Goal: Task Accomplishment & Management: Complete application form

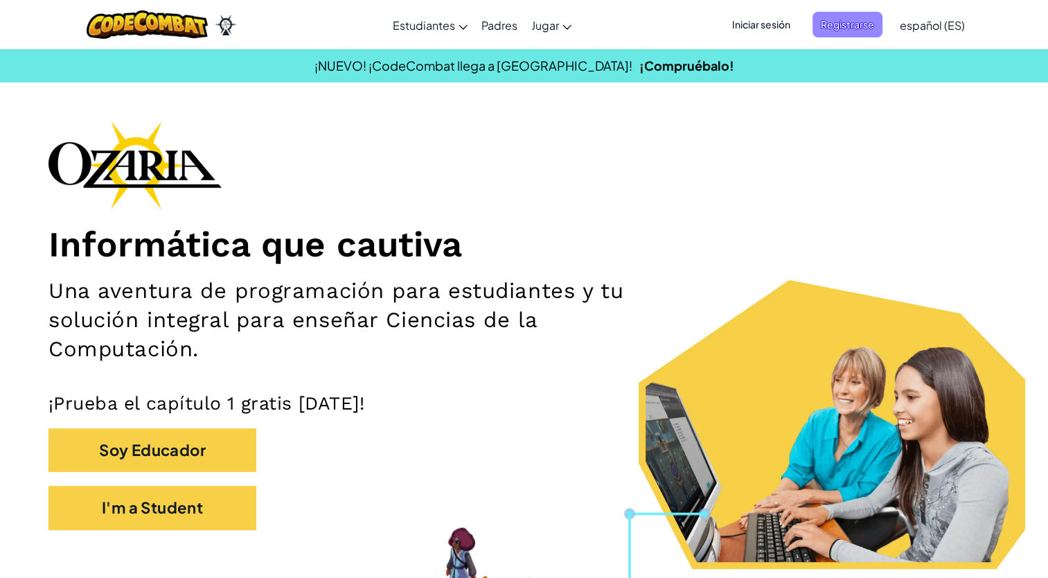
click at [852, 24] on span "Registrarse" at bounding box center [847, 25] width 70 height 26
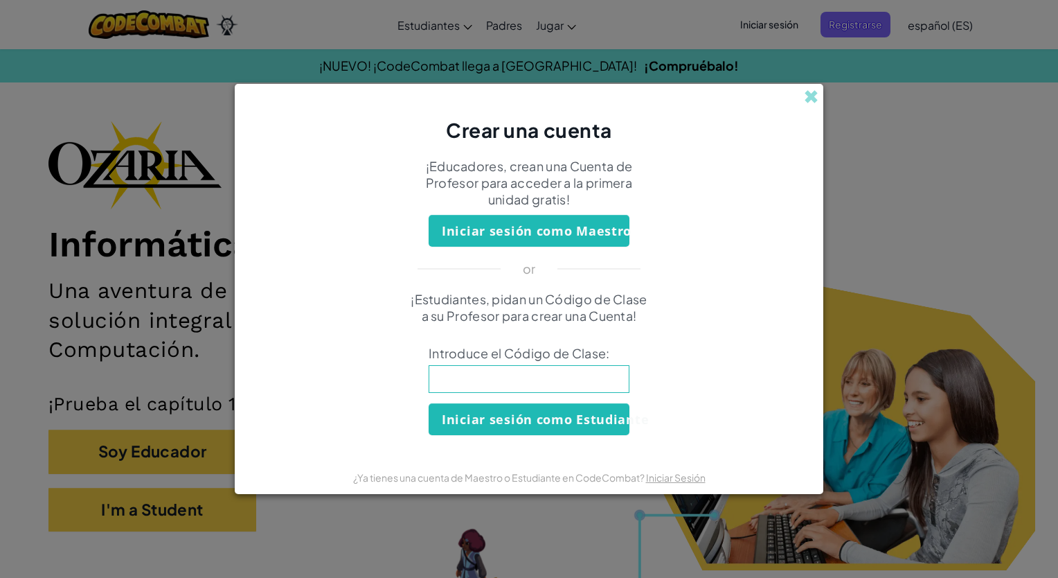
click at [492, 386] on input at bounding box center [529, 379] width 201 height 28
type input "CookHomeSick"
click at [538, 424] on button "Iniciar sesión como Estudiante" at bounding box center [529, 419] width 201 height 32
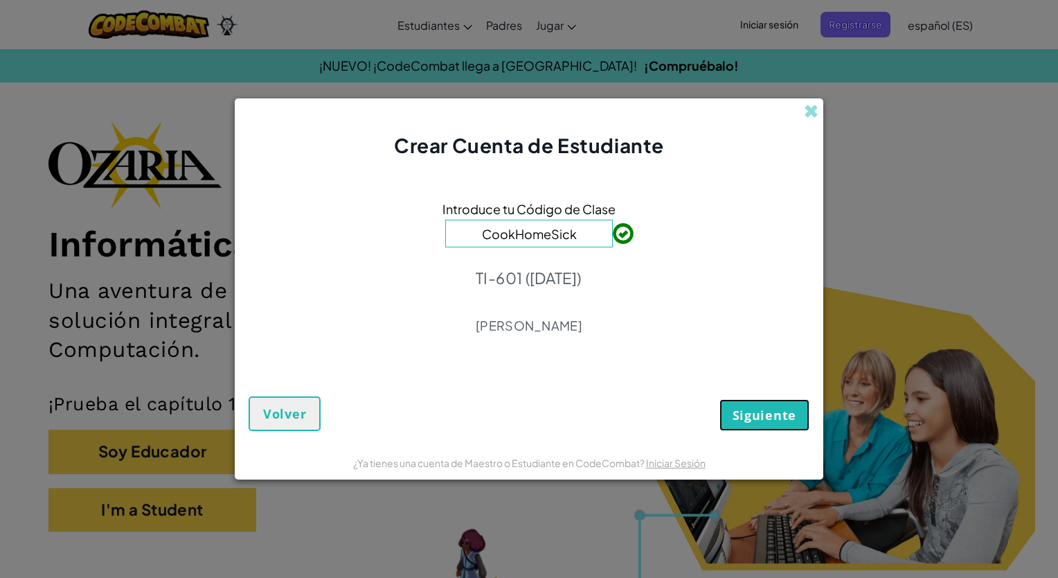
click at [787, 411] on span "Siguiente" at bounding box center [765, 415] width 64 height 17
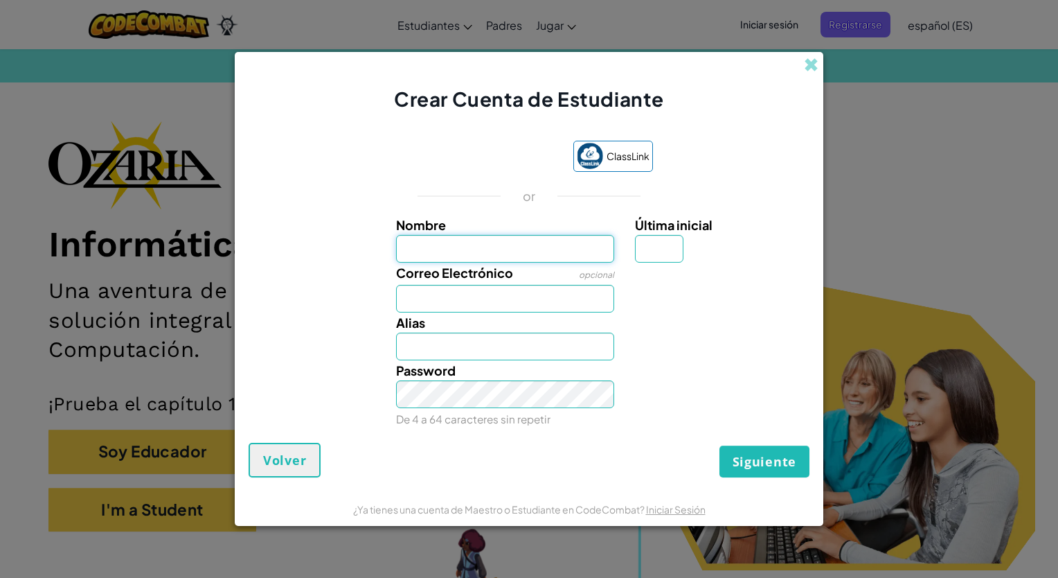
click at [450, 255] on input "Nombre" at bounding box center [505, 249] width 219 height 28
type input "Miranda Jaimes"
click at [657, 249] on input "Última inicial" at bounding box center [659, 249] width 48 height 28
type input "D"
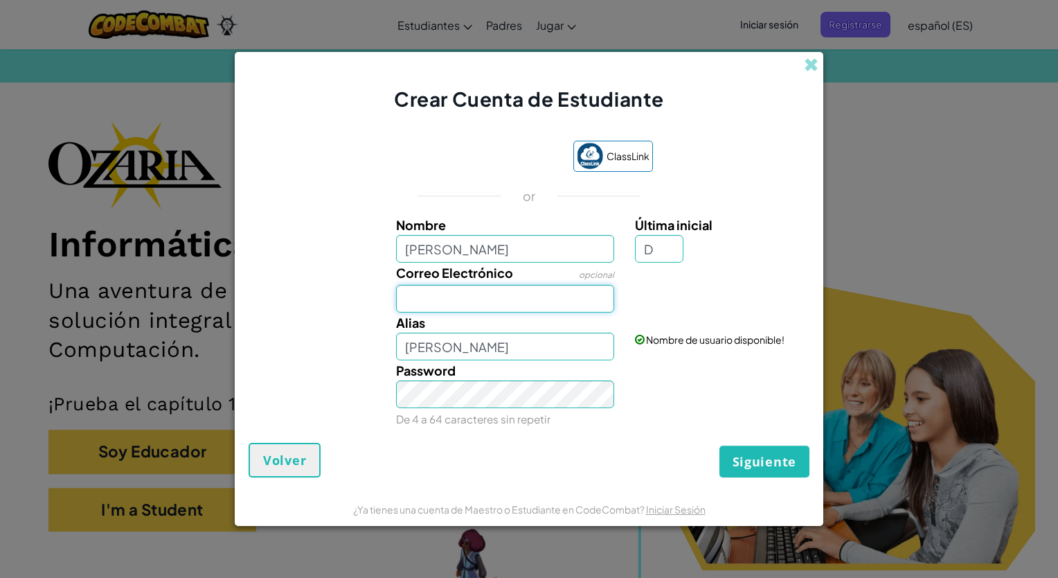
click at [577, 298] on input "Correo Electrónico" at bounding box center [505, 299] width 219 height 28
click at [413, 355] on input "Miranda JaimesD" at bounding box center [505, 346] width 219 height 28
type input "MMoiranda JaimesD"
drag, startPoint x: 571, startPoint y: 351, endPoint x: 323, endPoint y: 339, distance: 248.2
click at [323, 339] on div "Alias MMoiranda JaimesD Nombre de usuario disponible!" at bounding box center [529, 336] width 575 height 48
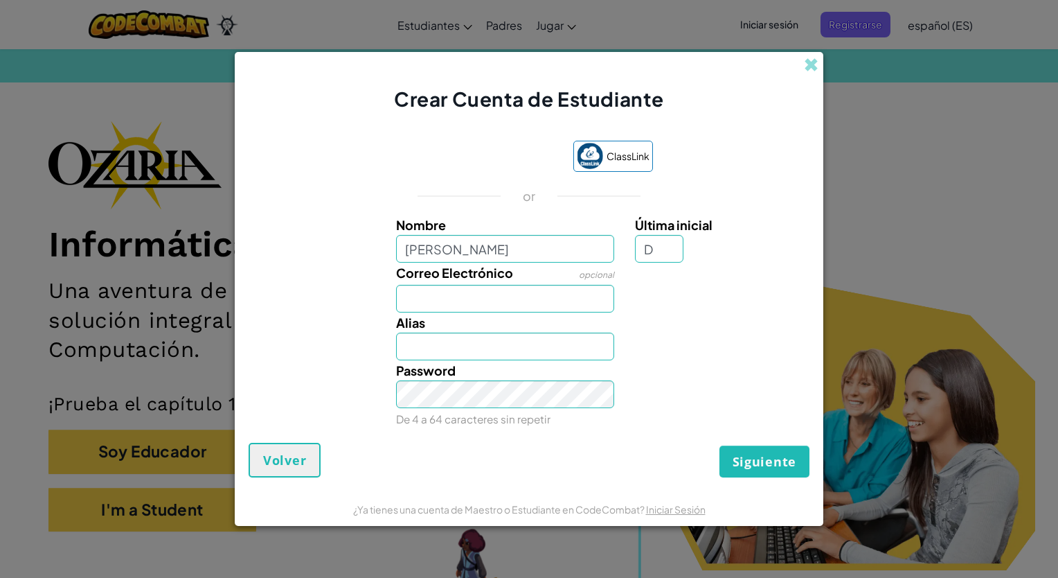
click at [528, 313] on div "Alias" at bounding box center [506, 336] width 240 height 48
click at [526, 302] on input "Correo Electrónico" at bounding box center [505, 299] width 219 height 28
type input "AL07142361@tecmilenio.mx"
click at [470, 355] on input "Alias" at bounding box center [505, 346] width 219 height 28
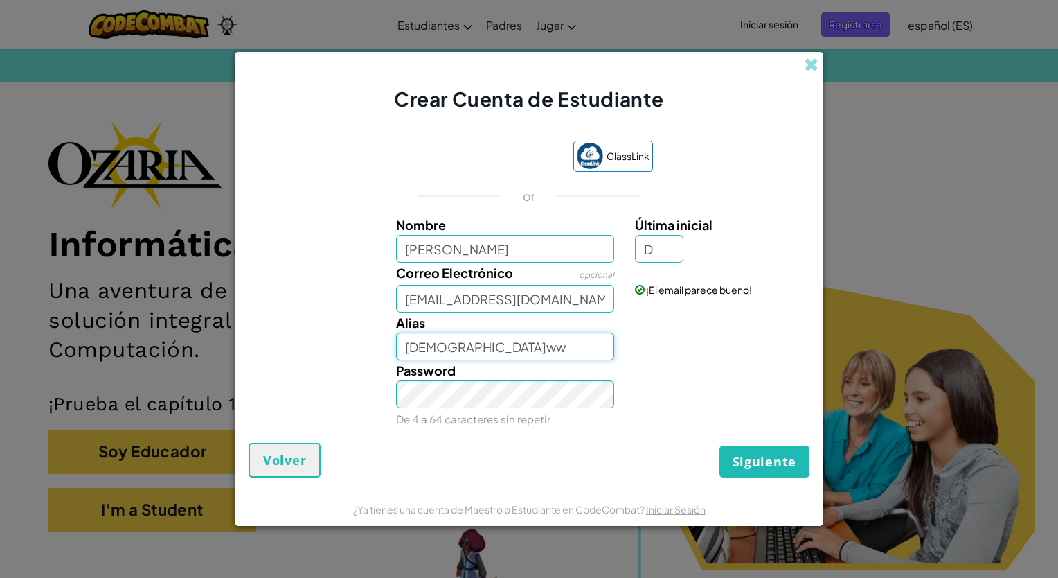
type input "Moora.ww"
click at [560, 445] on div "Siguiente Volver" at bounding box center [529, 460] width 561 height 35
click at [239, 409] on form "ClassLink or Nombre Miranda Jaimes Última inicial D Correo Electrónico opcional…" at bounding box center [529, 302] width 589 height 379
click at [781, 445] on button "Siguiente" at bounding box center [765, 461] width 90 height 32
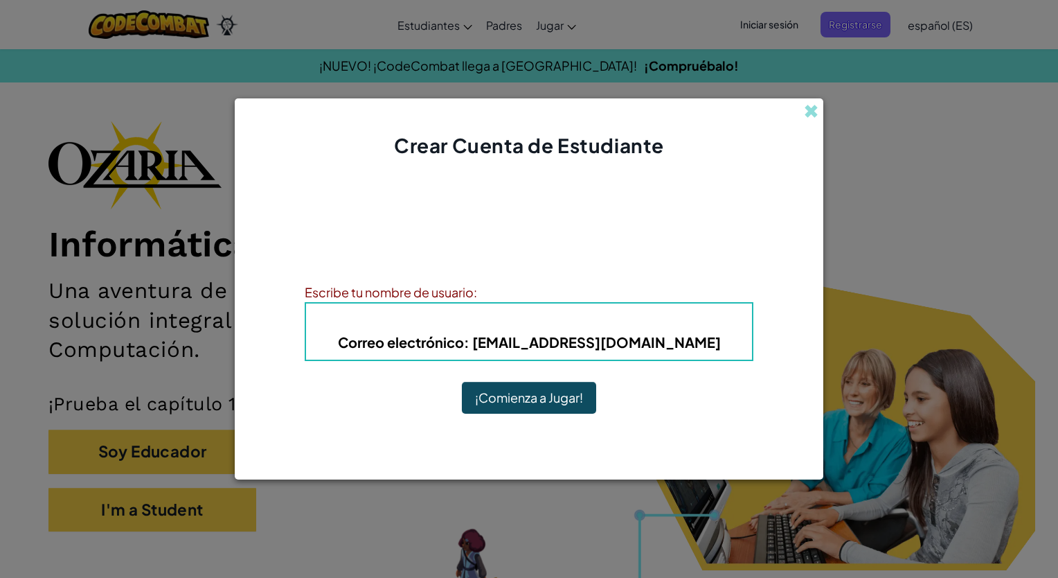
click at [600, 330] on h4 "Alias : Moora.ww" at bounding box center [529, 320] width 418 height 21
click at [593, 319] on h4 "Alias : Moora.ww" at bounding box center [529, 320] width 418 height 21
click at [575, 319] on b "Alias : Moora.ww" at bounding box center [529, 320] width 223 height 16
drag, startPoint x: 575, startPoint y: 319, endPoint x: 527, endPoint y: 319, distance: 47.8
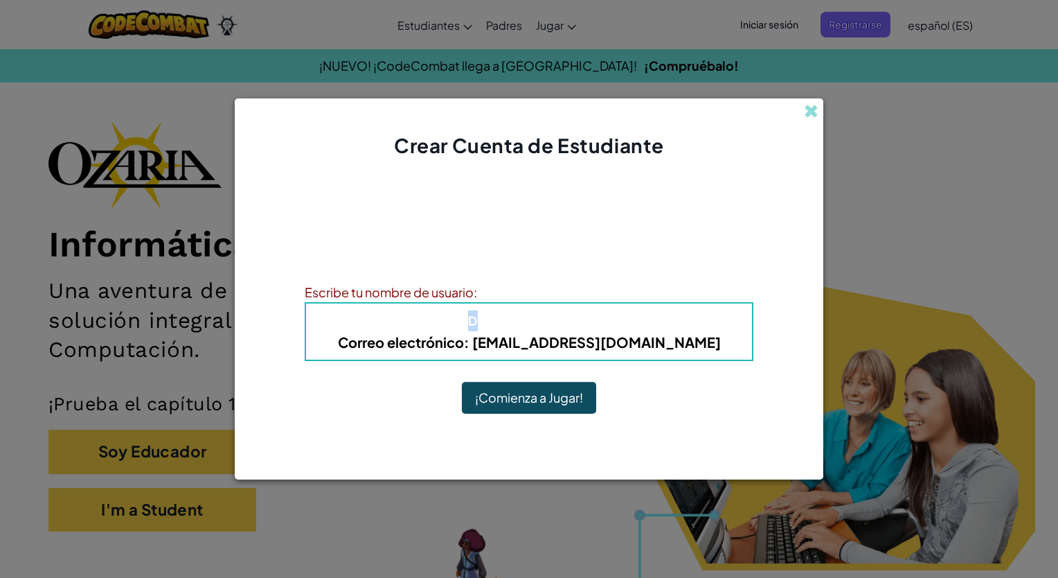
click at [527, 319] on b "Alias : Moora.ww" at bounding box center [529, 320] width 223 height 16
drag, startPoint x: 527, startPoint y: 319, endPoint x: 495, endPoint y: 319, distance: 32.6
click at [456, 319] on span "Alias" at bounding box center [437, 320] width 38 height 16
drag, startPoint x: 450, startPoint y: 318, endPoint x: 643, endPoint y: 324, distance: 194.0
click at [643, 324] on h4 "Alias : Moora.ww" at bounding box center [529, 320] width 418 height 21
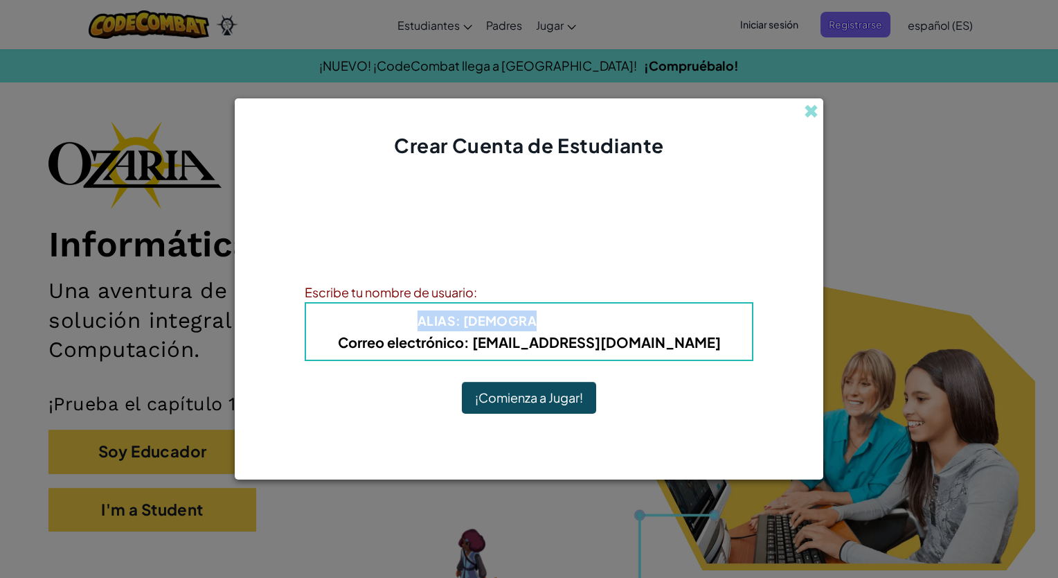
copy b "Alias : Moora.ww"
click at [612, 321] on h4 "Alias : Moora.ww" at bounding box center [529, 320] width 418 height 21
click at [585, 321] on b "Alias : Moora.ww" at bounding box center [529, 320] width 223 height 16
drag, startPoint x: 421, startPoint y: 292, endPoint x: 471, endPoint y: 292, distance: 49.9
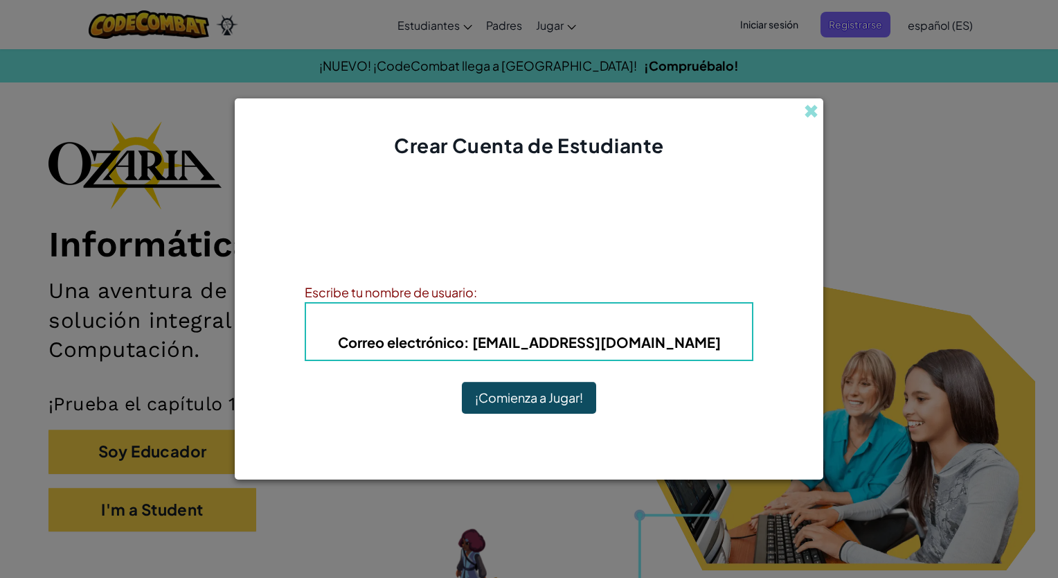
click at [424, 292] on div "Escribe tu nombre de usuario:" at bounding box center [529, 292] width 449 height 20
click at [479, 292] on div "Escribe tu nombre de usuario:" at bounding box center [529, 292] width 449 height 20
click at [487, 296] on div "Escribe tu nombre de usuario:" at bounding box center [529, 292] width 449 height 20
click at [488, 295] on div "Escribe tu nombre de usuario:" at bounding box center [529, 292] width 449 height 20
click at [468, 309] on div "Alias : Moora.ww Correo electrónico : AL07142361@tecmilenio.mx" at bounding box center [529, 331] width 449 height 59
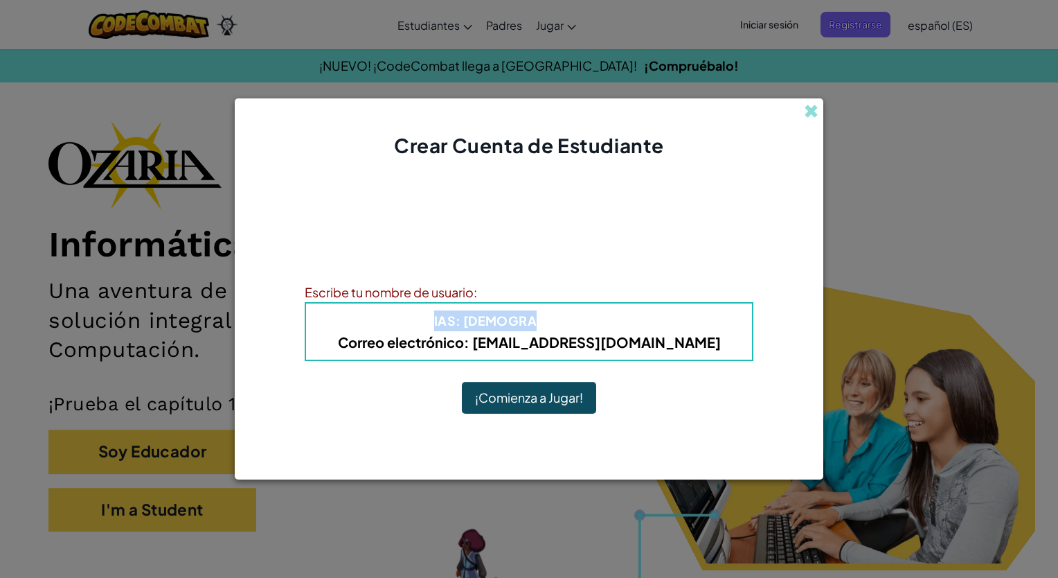
drag, startPoint x: 478, startPoint y: 320, endPoint x: 706, endPoint y: 326, distance: 228.6
click at [706, 326] on h4 "Alias : Moora.ww" at bounding box center [529, 320] width 418 height 21
drag, startPoint x: 433, startPoint y: 319, endPoint x: 609, endPoint y: 326, distance: 176.0
click at [609, 326] on h4 "Alias : Moora.ww" at bounding box center [529, 320] width 418 height 21
drag, startPoint x: 609, startPoint y: 326, endPoint x: 530, endPoint y: 314, distance: 79.8
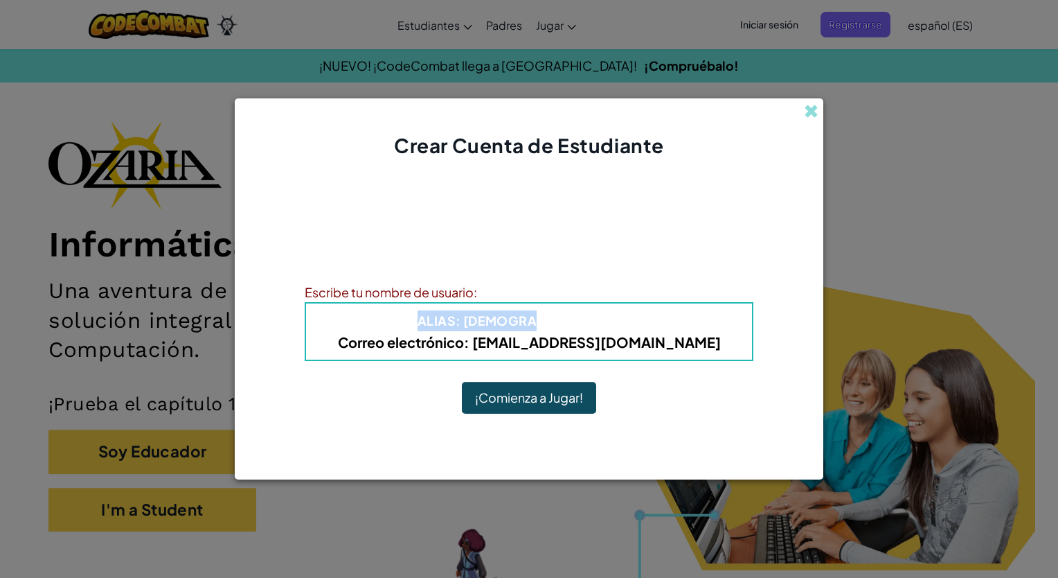
click at [530, 314] on b "Alias : Moora.ww" at bounding box center [529, 320] width 223 height 16
drag, startPoint x: 526, startPoint y: 314, endPoint x: 454, endPoint y: 318, distance: 72.2
click at [524, 314] on b "Alias : Moora.ww" at bounding box center [529, 320] width 223 height 16
click at [442, 317] on h4 "Alias : Moora.ww" at bounding box center [529, 320] width 418 height 21
click at [510, 313] on b "Alias : Moora.ww" at bounding box center [529, 320] width 223 height 16
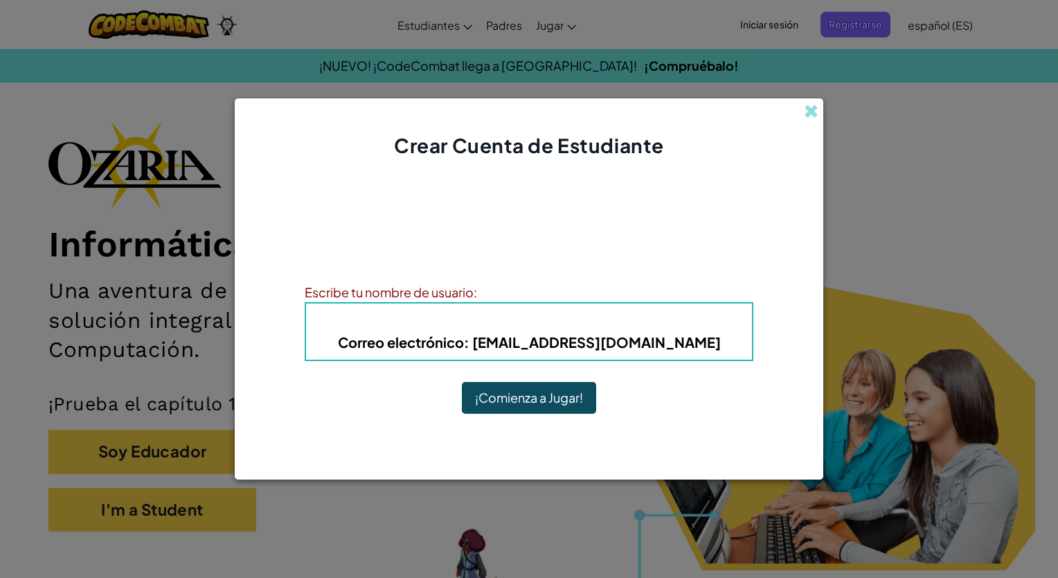
click at [510, 300] on div "Escribe tu nombre de usuario:" at bounding box center [529, 292] width 449 height 20
click at [511, 295] on div "Escribe tu nombre de usuario:" at bounding box center [529, 292] width 449 height 20
click at [578, 398] on button "¡Comienza a Jugar!" at bounding box center [529, 398] width 134 height 32
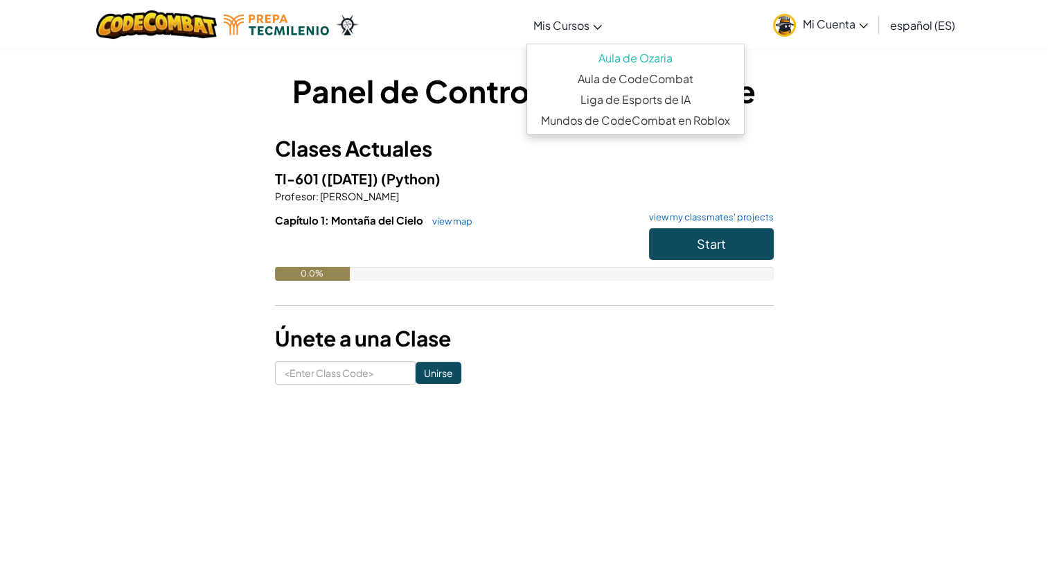
click at [598, 25] on icon at bounding box center [597, 27] width 9 height 5
click at [1014, 174] on div "Panel de Control del Estudiante Clases Actuales TI-601 ([DATE]) (Python) Profes…" at bounding box center [524, 226] width 1048 height 357
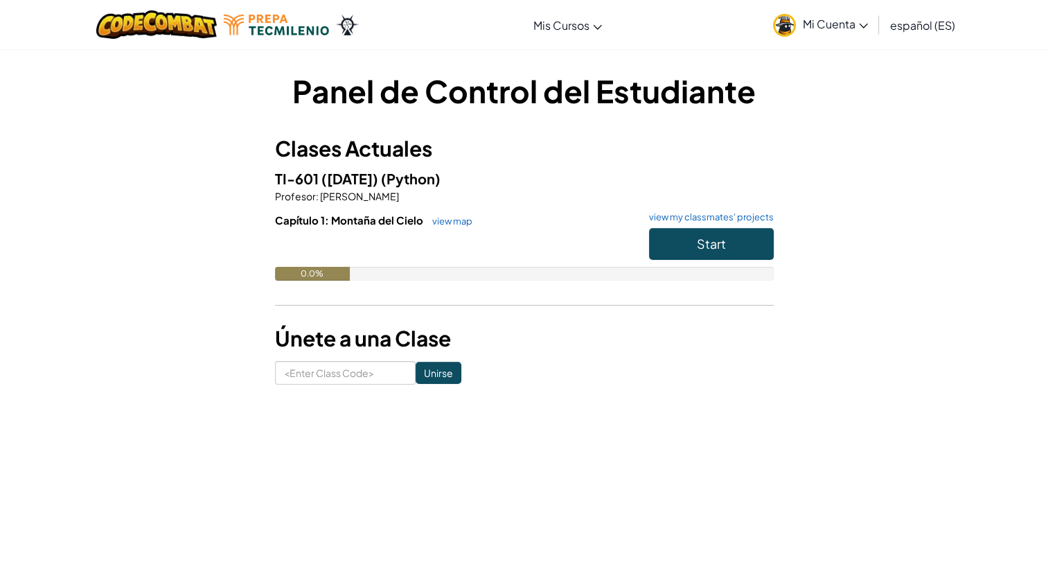
click at [818, 24] on span "Mi Cuenta" at bounding box center [835, 24] width 65 height 15
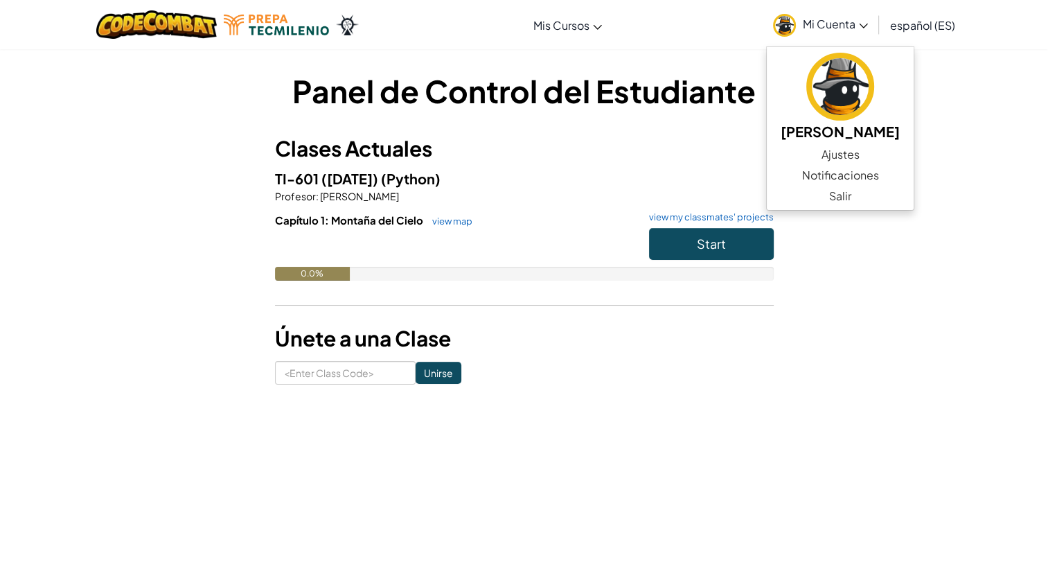
click at [1003, 184] on div "Panel de Control del Estudiante Clases Actuales TI-601 ([DATE]) (Python) Profes…" at bounding box center [524, 226] width 1048 height 357
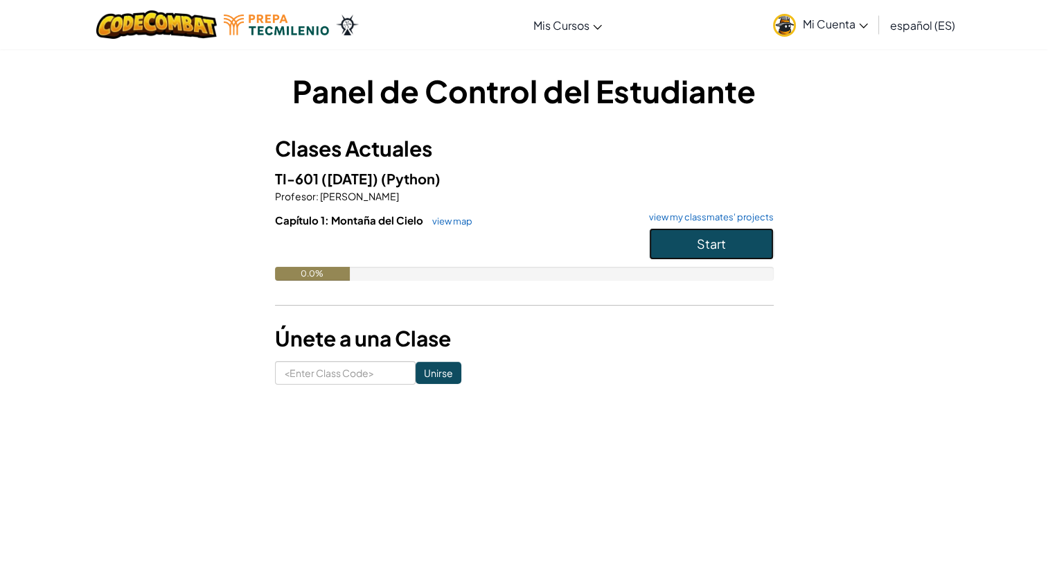
click at [710, 253] on button "Start" at bounding box center [711, 244] width 125 height 32
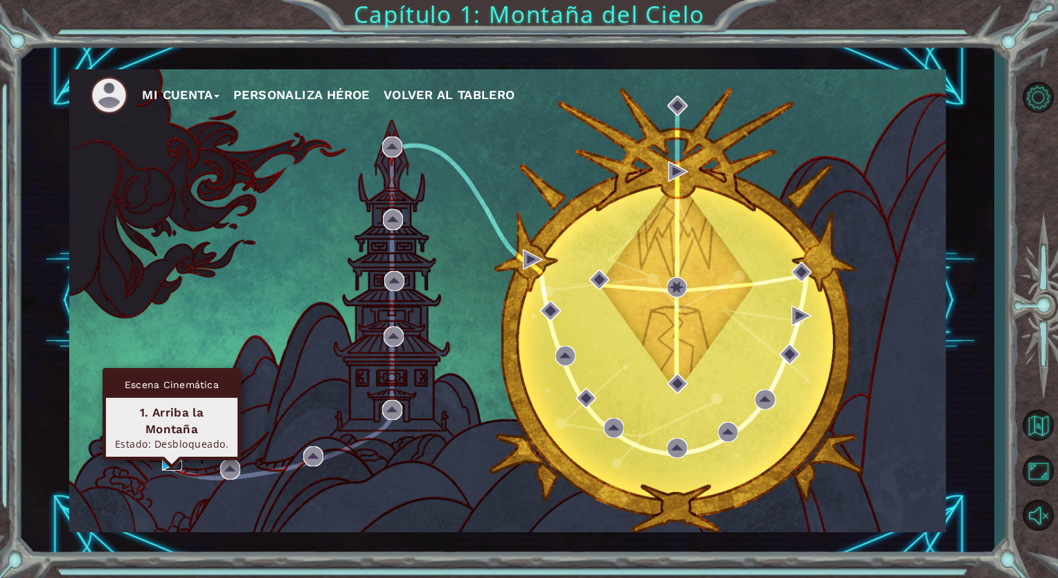
click at [169, 456] on img at bounding box center [172, 460] width 20 height 20
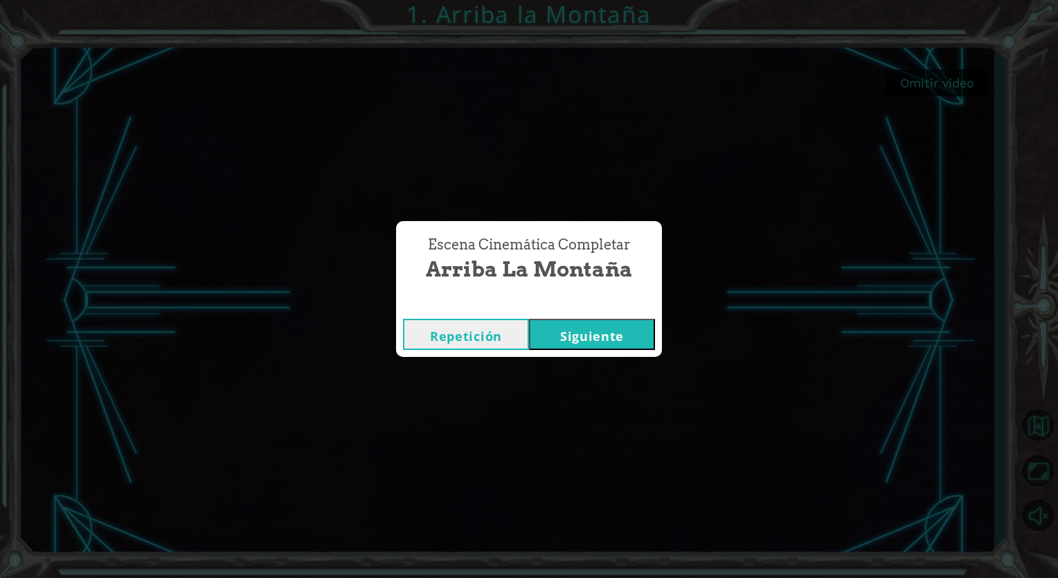
click at [607, 346] on button "Siguiente" at bounding box center [592, 334] width 126 height 31
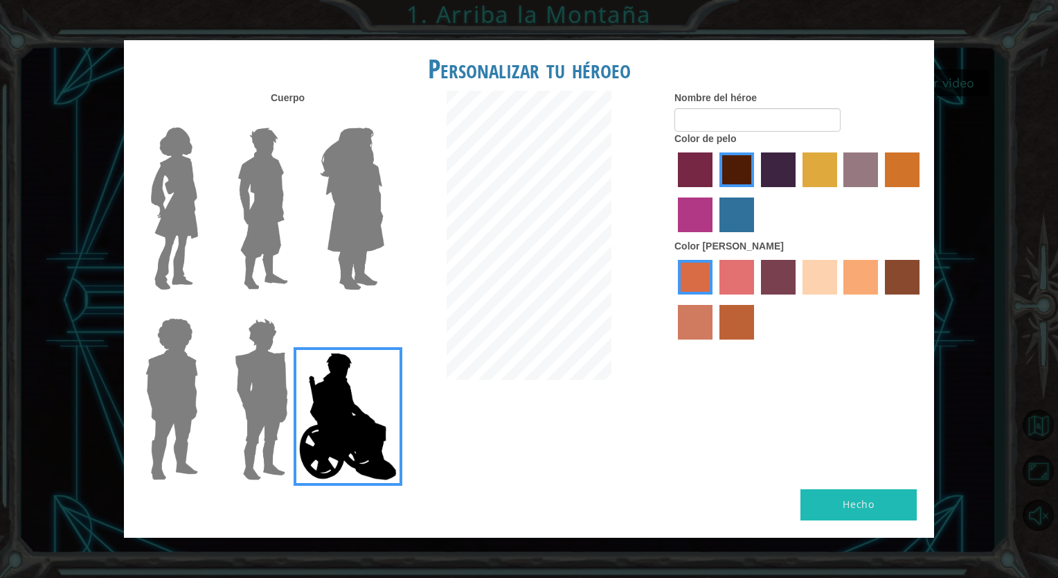
click at [361, 195] on img at bounding box center [351, 208] width 75 height 173
click at [384, 118] on input "Hero Amethyst" at bounding box center [384, 118] width 0 height 0
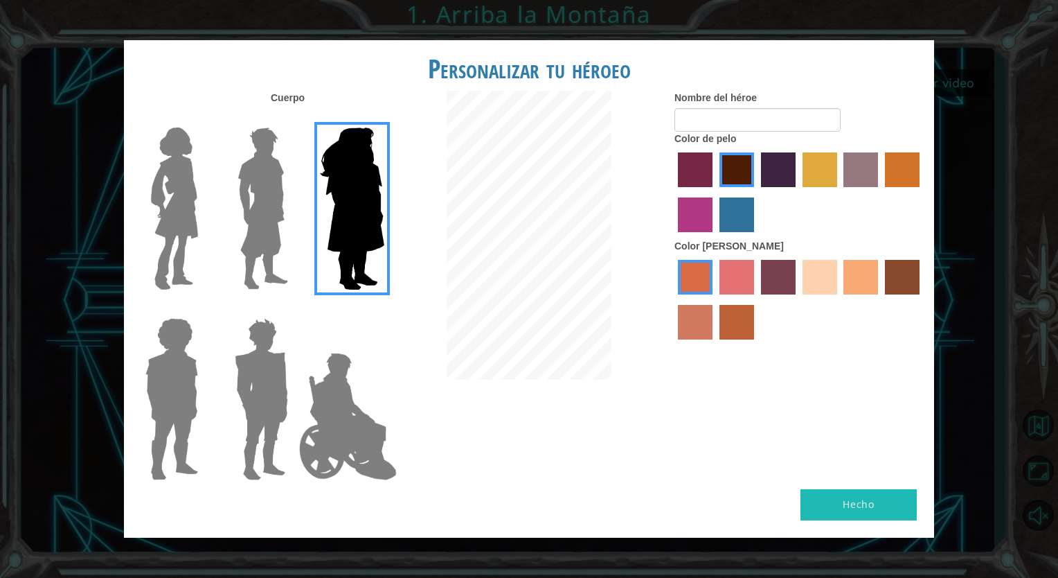
click at [169, 204] on img at bounding box center [174, 208] width 58 height 173
click at [204, 118] on input "Hero Connie" at bounding box center [204, 118] width 0 height 0
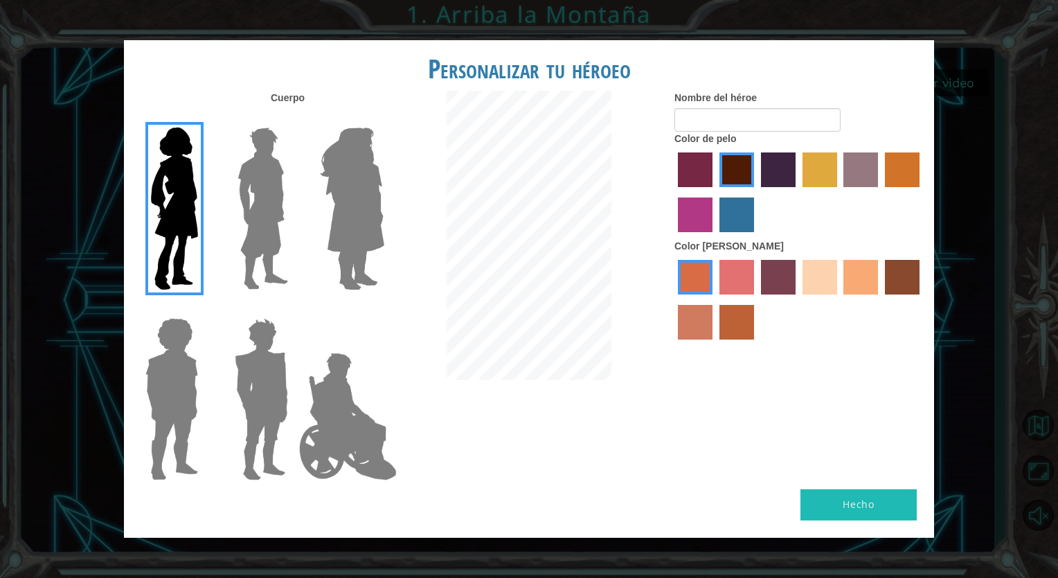
click at [823, 285] on label "sandy beach skin color" at bounding box center [820, 277] width 35 height 35
click at [798, 299] on input "sandy beach skin color" at bounding box center [798, 299] width 0 height 0
click at [856, 508] on button "Hecho" at bounding box center [859, 504] width 116 height 31
click at [750, 113] on input "Nombre del héroe" at bounding box center [758, 120] width 166 height 24
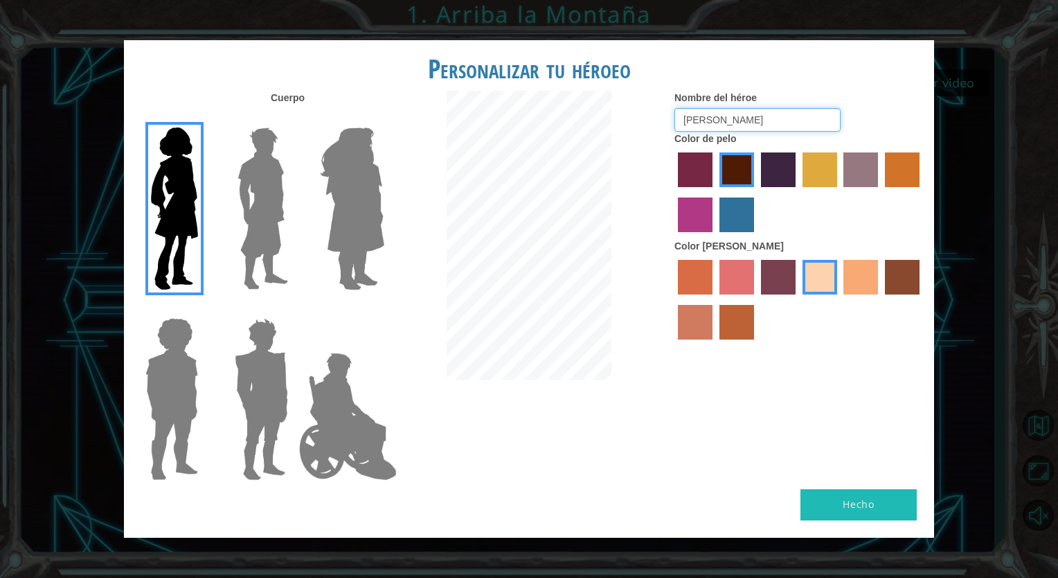
type input "[PERSON_NAME]"
click at [854, 513] on button "Hecho" at bounding box center [859, 504] width 116 height 31
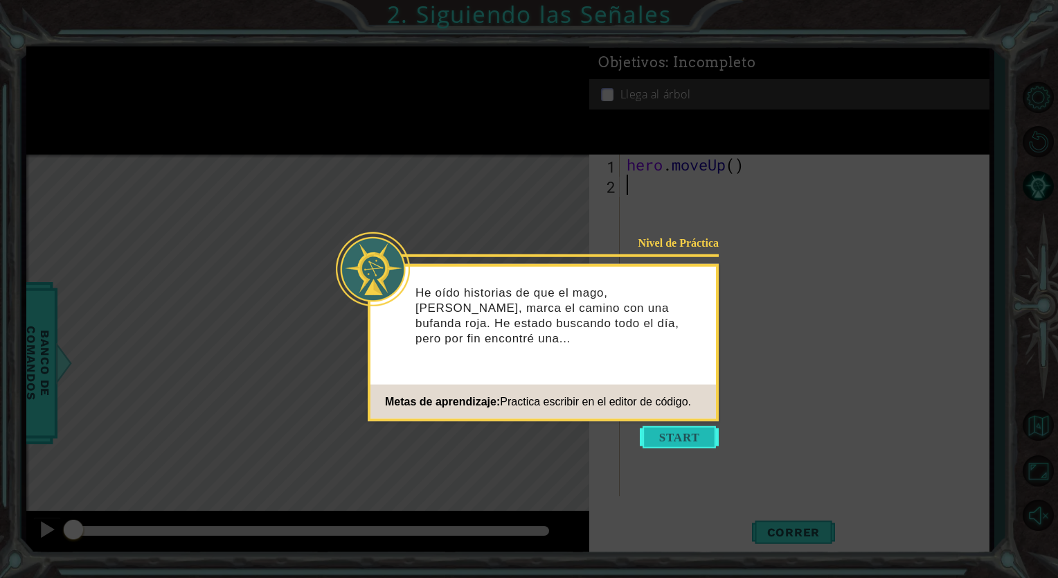
click at [668, 436] on button "Start" at bounding box center [679, 437] width 79 height 22
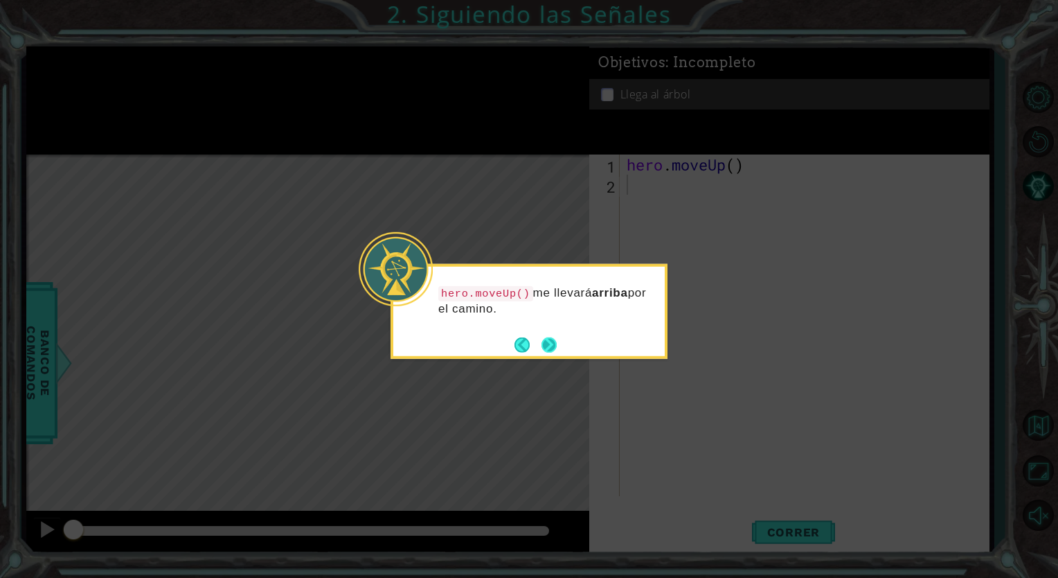
click at [550, 350] on button "Next" at bounding box center [549, 344] width 24 height 24
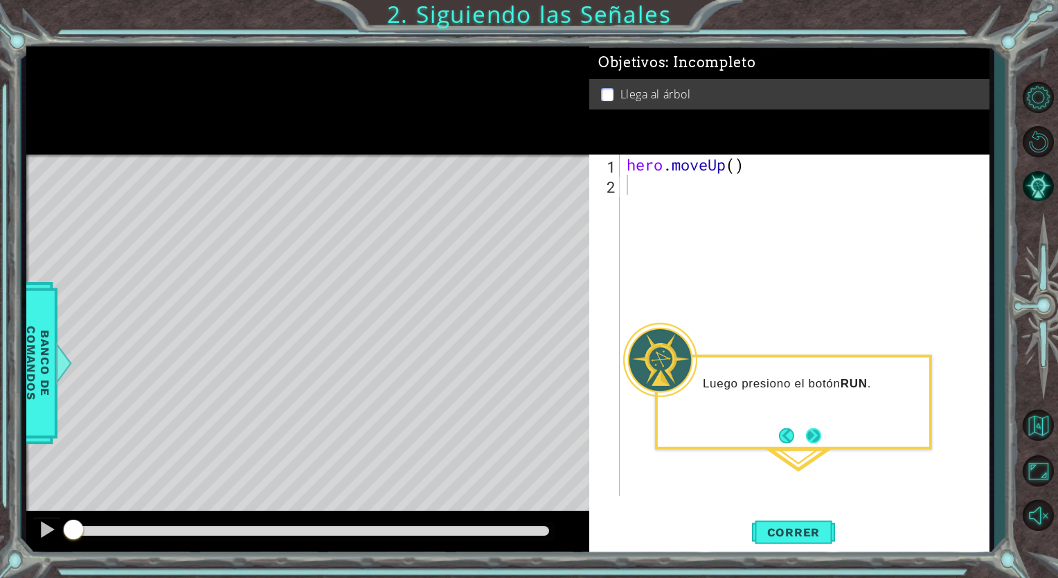
click at [824, 437] on button "Next" at bounding box center [813, 434] width 25 height 25
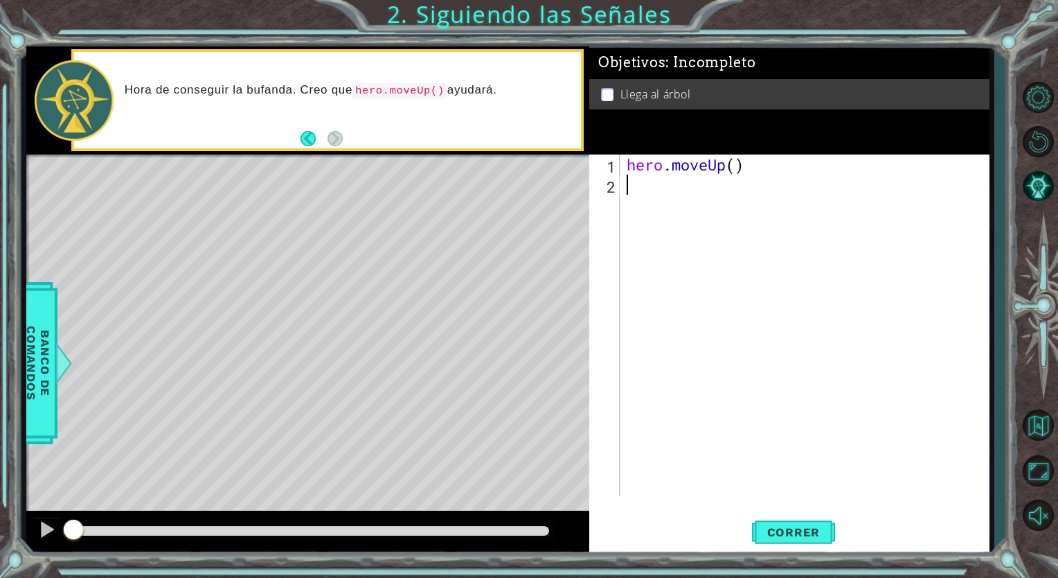
click at [668, 185] on div "hero . moveUp ( )" at bounding box center [808, 345] width 368 height 382
type textarea "hero.moveUp()"
click at [815, 528] on span "Correr" at bounding box center [794, 532] width 81 height 14
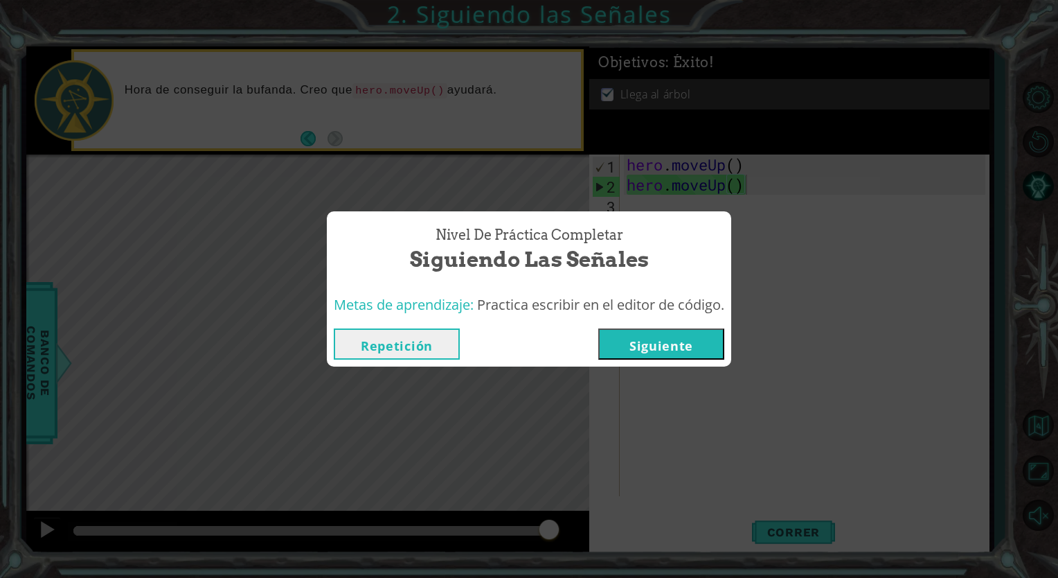
click at [646, 342] on button "Siguiente" at bounding box center [661, 343] width 126 height 31
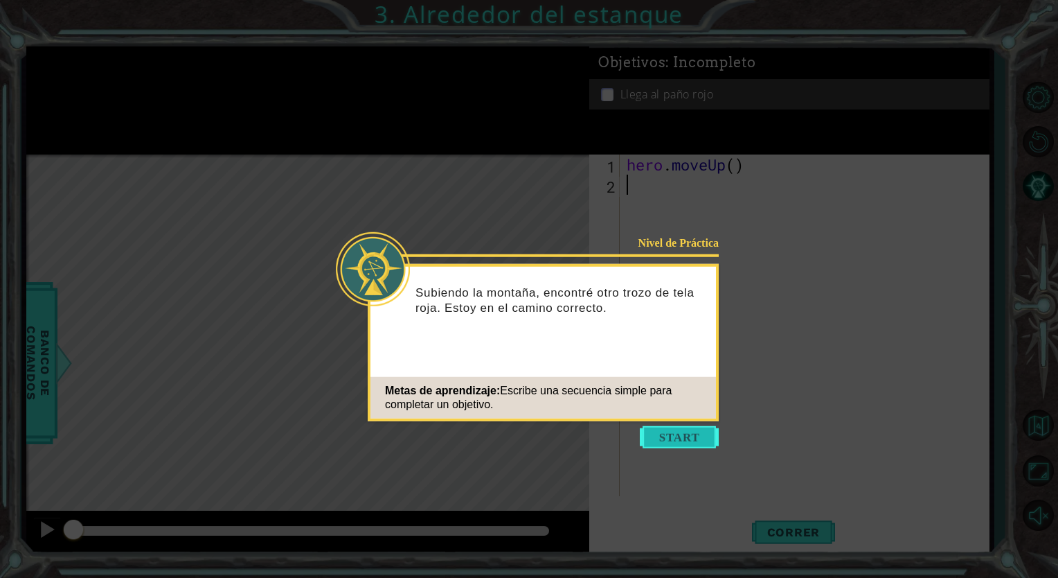
click at [694, 437] on button "Start" at bounding box center [679, 437] width 79 height 22
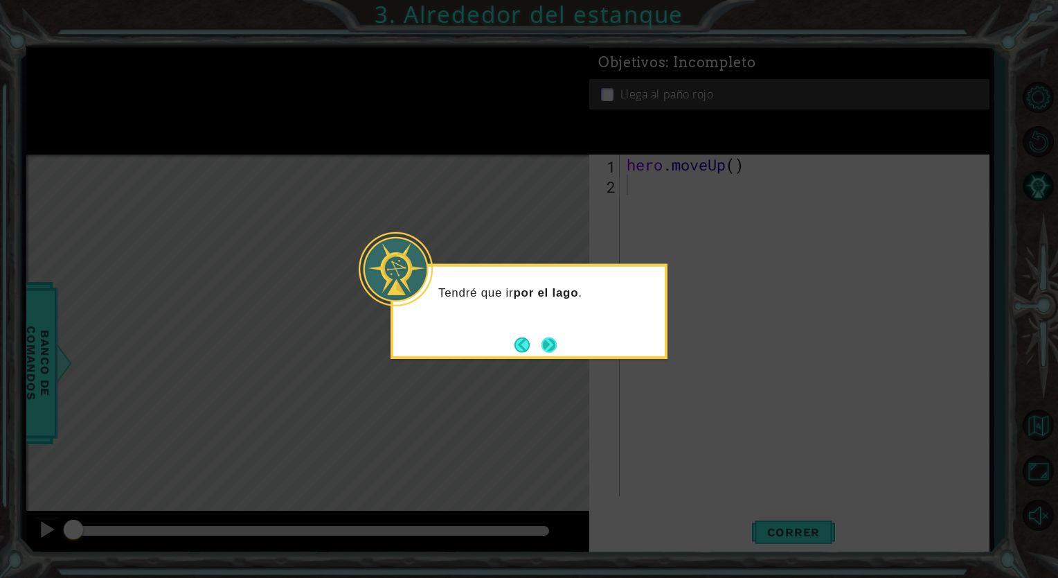
click at [557, 350] on button "Next" at bounding box center [548, 344] width 23 height 23
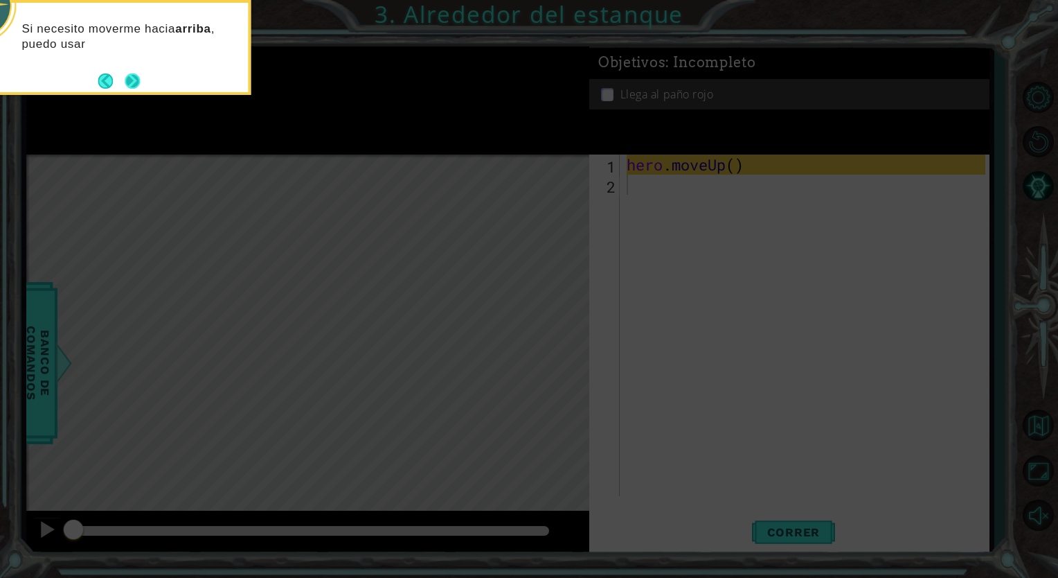
click at [133, 75] on button "Next" at bounding box center [133, 81] width 16 height 16
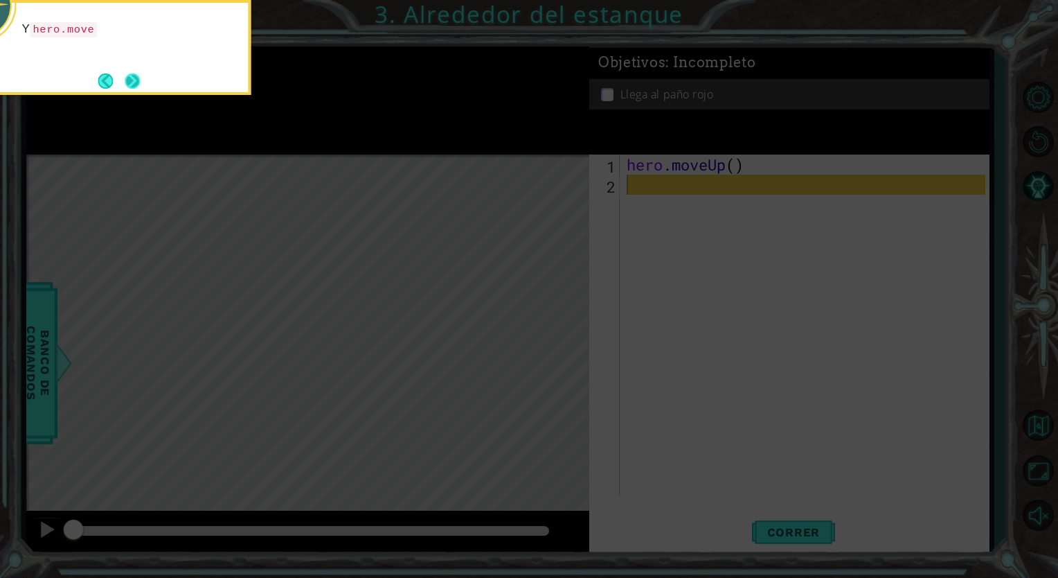
click at [133, 73] on button "Next" at bounding box center [132, 80] width 25 height 25
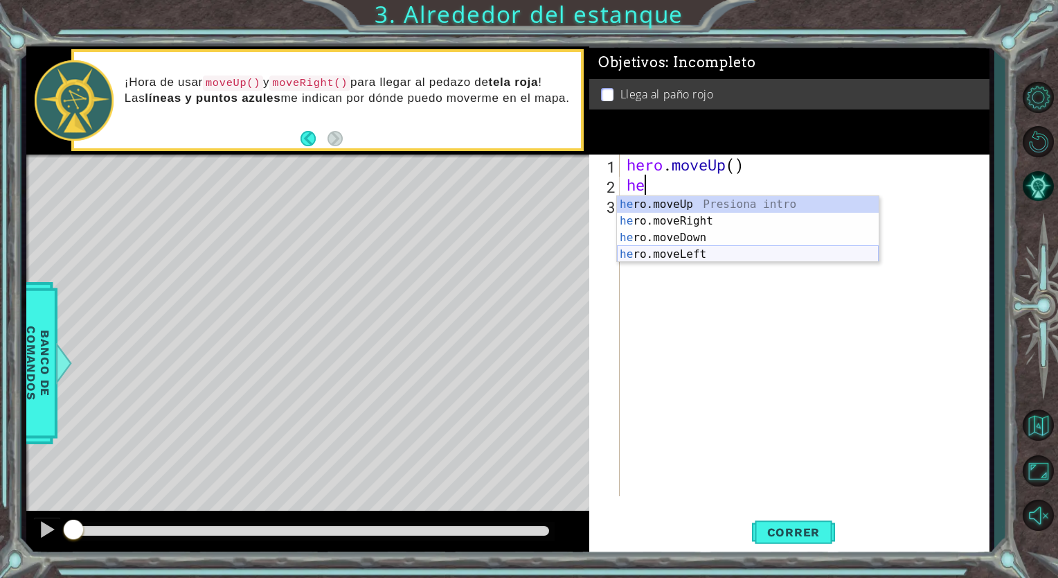
click at [682, 255] on div "he ro.moveUp Presiona intro he ro.moveRight Presiona intro he ro.moveDown Presi…" at bounding box center [748, 246] width 262 height 100
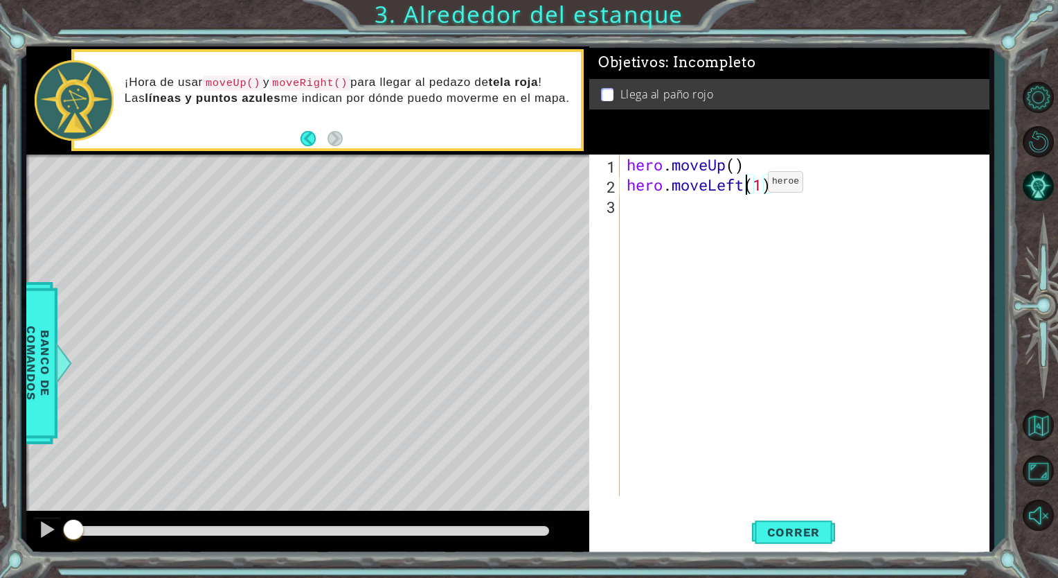
click at [747, 185] on div "hero . moveUp ( ) hero . moveLeft ( 1 )" at bounding box center [808, 345] width 368 height 382
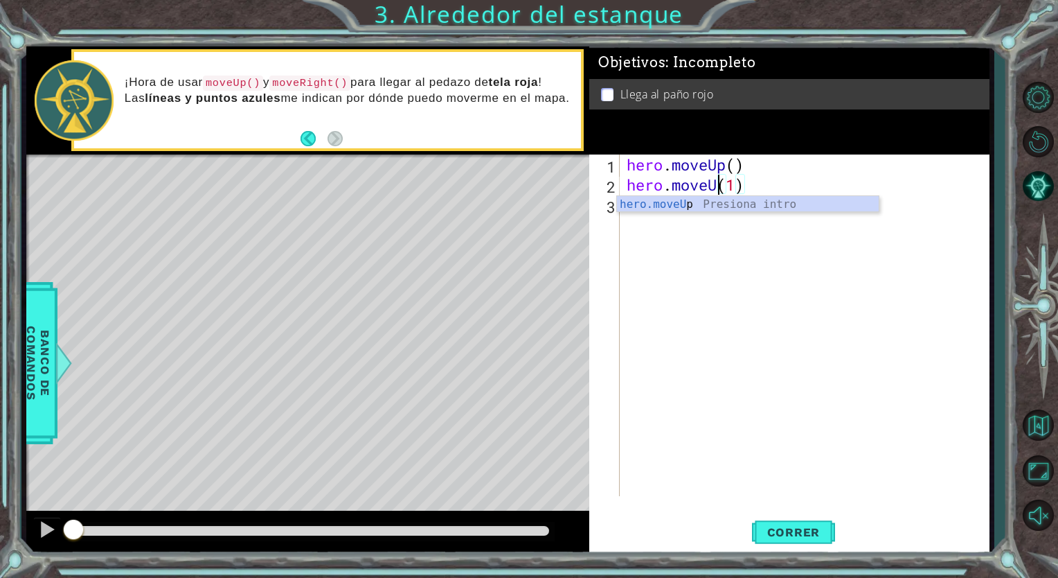
scroll to position [0, 4]
click at [746, 181] on div "hero . moveUp ( ) hero . moveUp ( 1 )" at bounding box center [808, 345] width 368 height 382
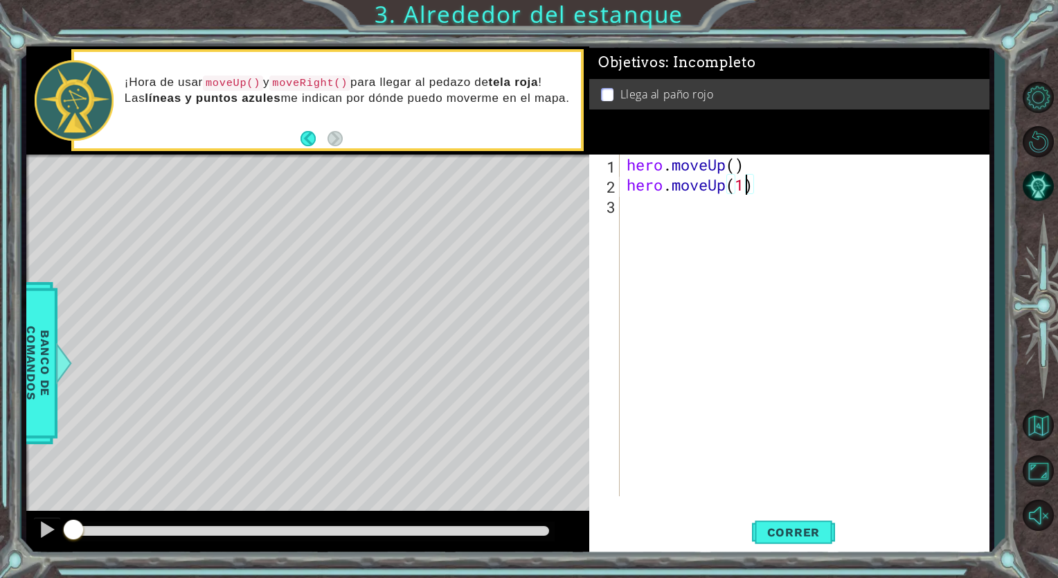
type textarea "hero.moveUp()"
click at [790, 181] on div "hero . moveUp ( ) hero . moveUp ( )" at bounding box center [808, 345] width 368 height 382
click at [667, 205] on div "hero . moveUp ( ) hero . moveUp ( )" at bounding box center [808, 345] width 368 height 382
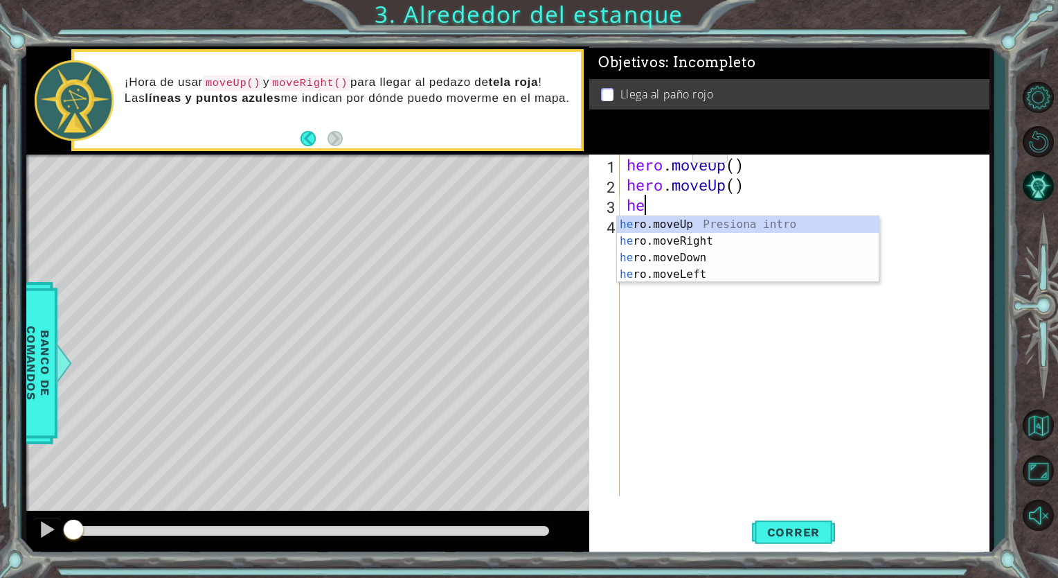
type textarea "her"
click at [693, 245] on div "her o.moveUp Presiona intro her o.moveRight Presiona intro her o.moveDown Presi…" at bounding box center [748, 266] width 262 height 100
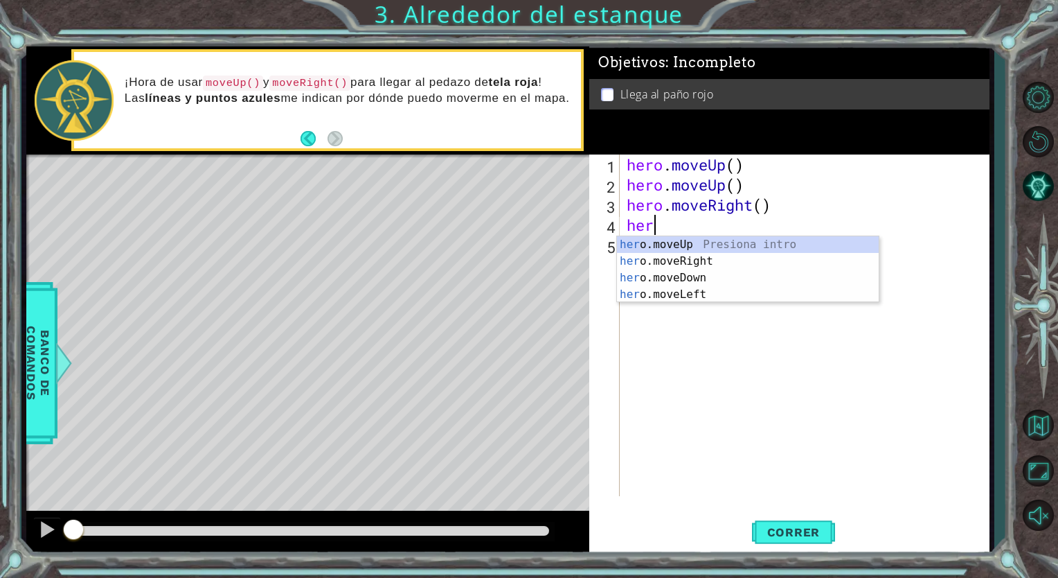
type textarea "hero"
click at [692, 248] on div "hero .moveUp Presiona intro hero .moveRight Presiona intro hero .moveDown Presi…" at bounding box center [748, 286] width 262 height 100
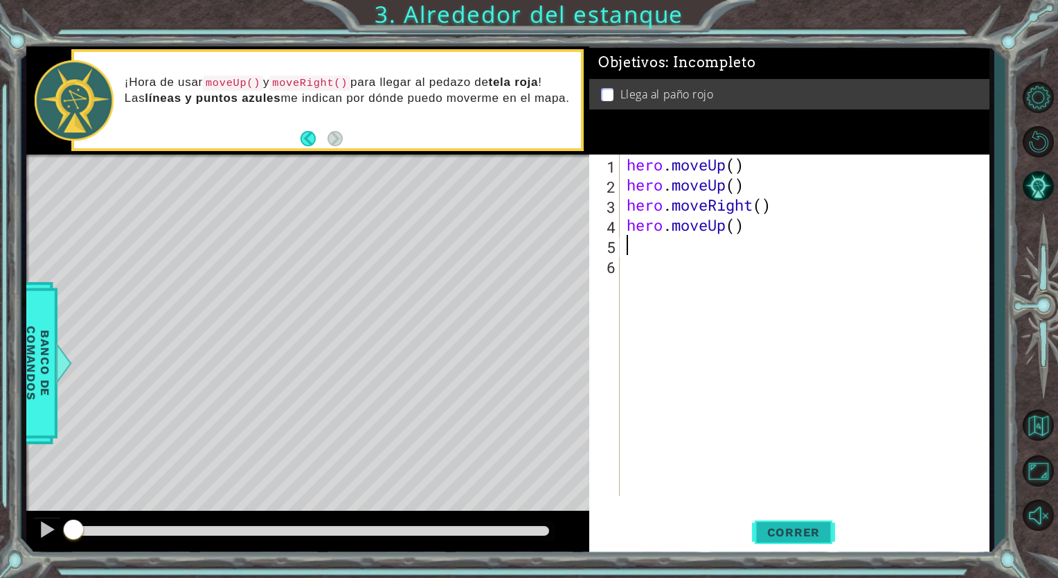
click at [801, 537] on span "Correr" at bounding box center [794, 532] width 81 height 14
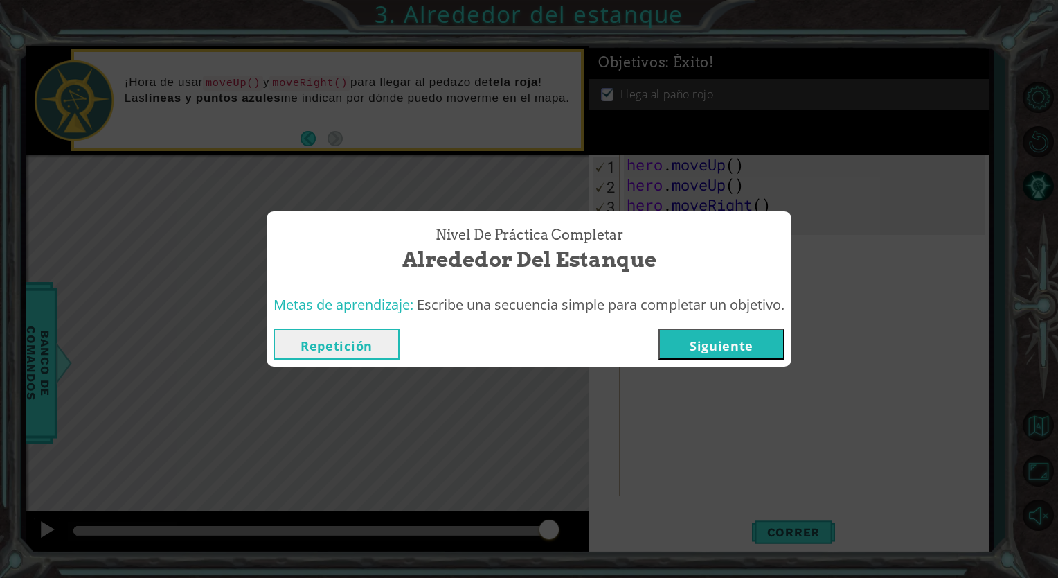
click at [687, 343] on button "Siguiente" at bounding box center [722, 343] width 126 height 31
